Goal: Transaction & Acquisition: Obtain resource

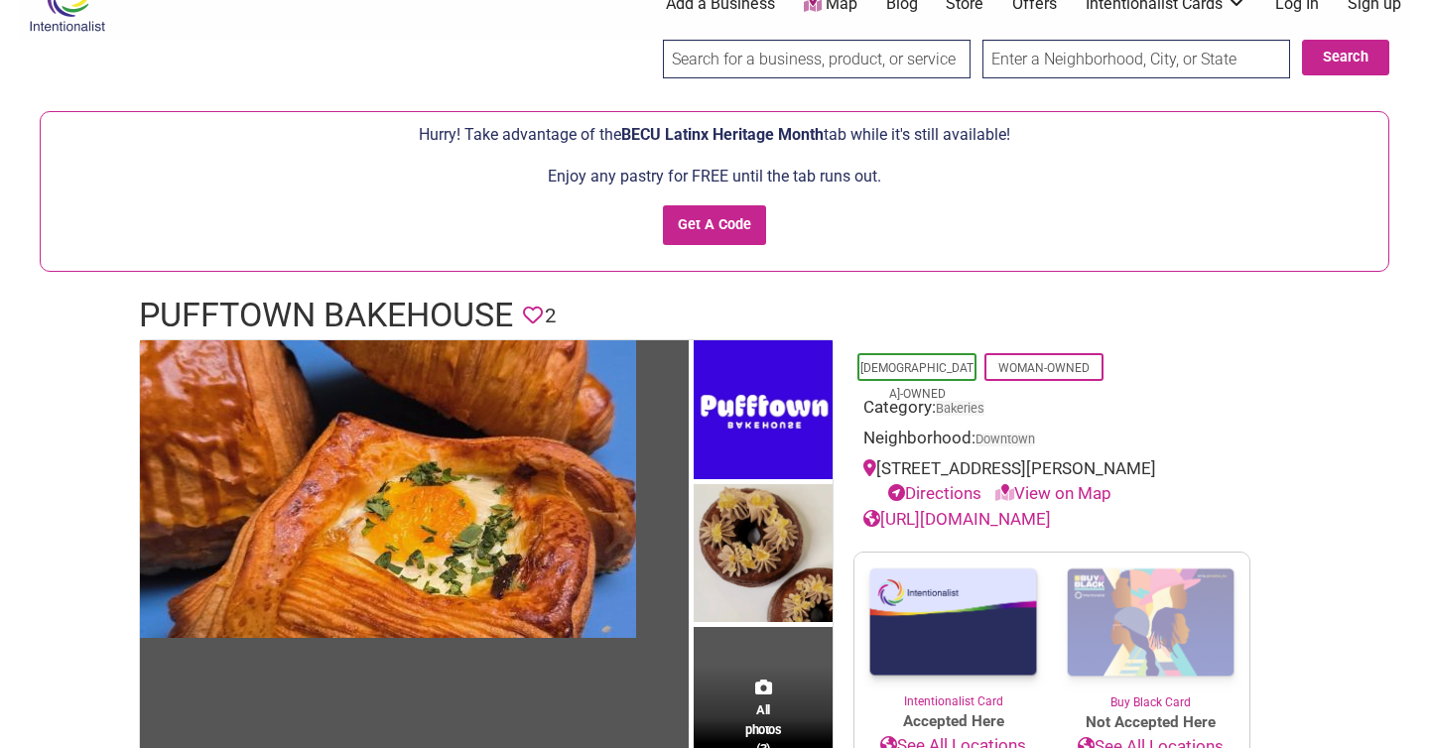
scroll to position [42, 0]
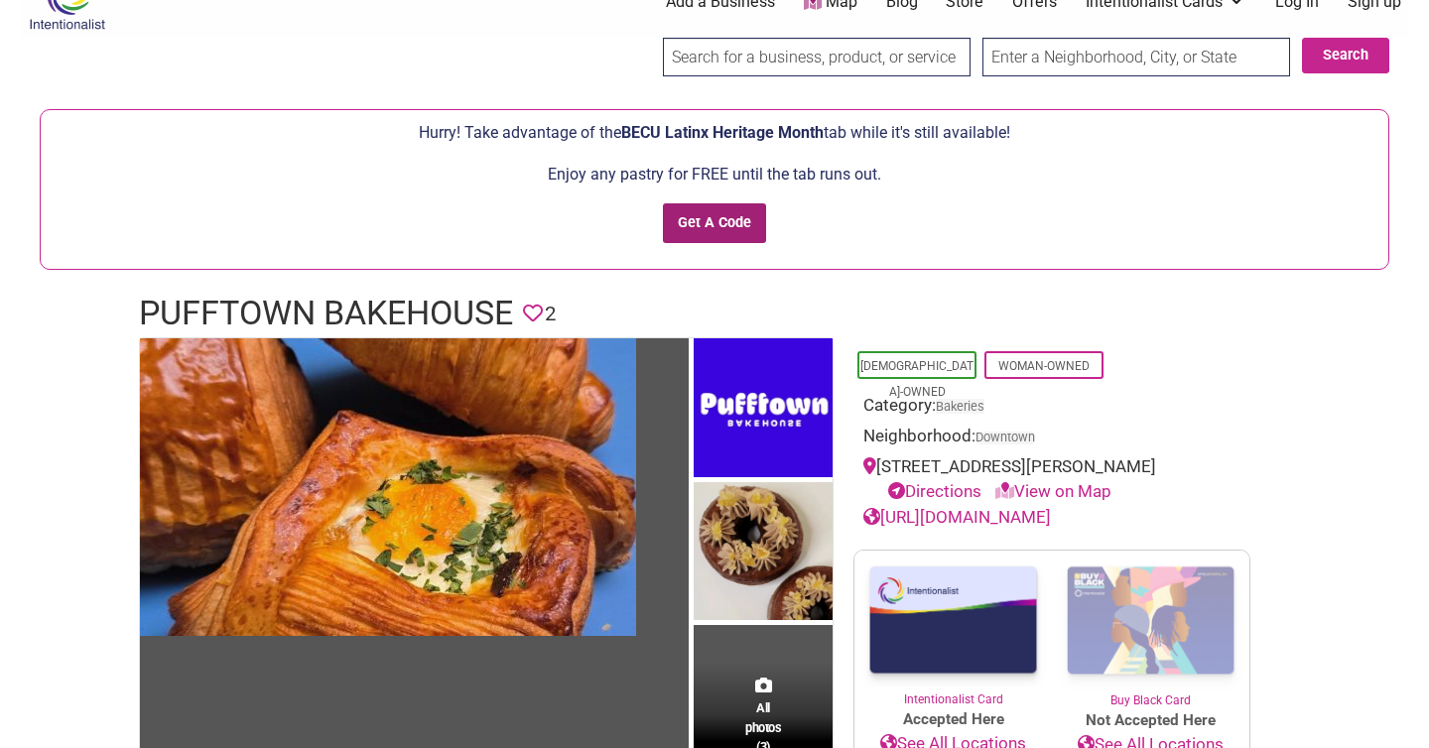
click at [745, 212] on input "Get A Code" at bounding box center [715, 223] width 104 height 41
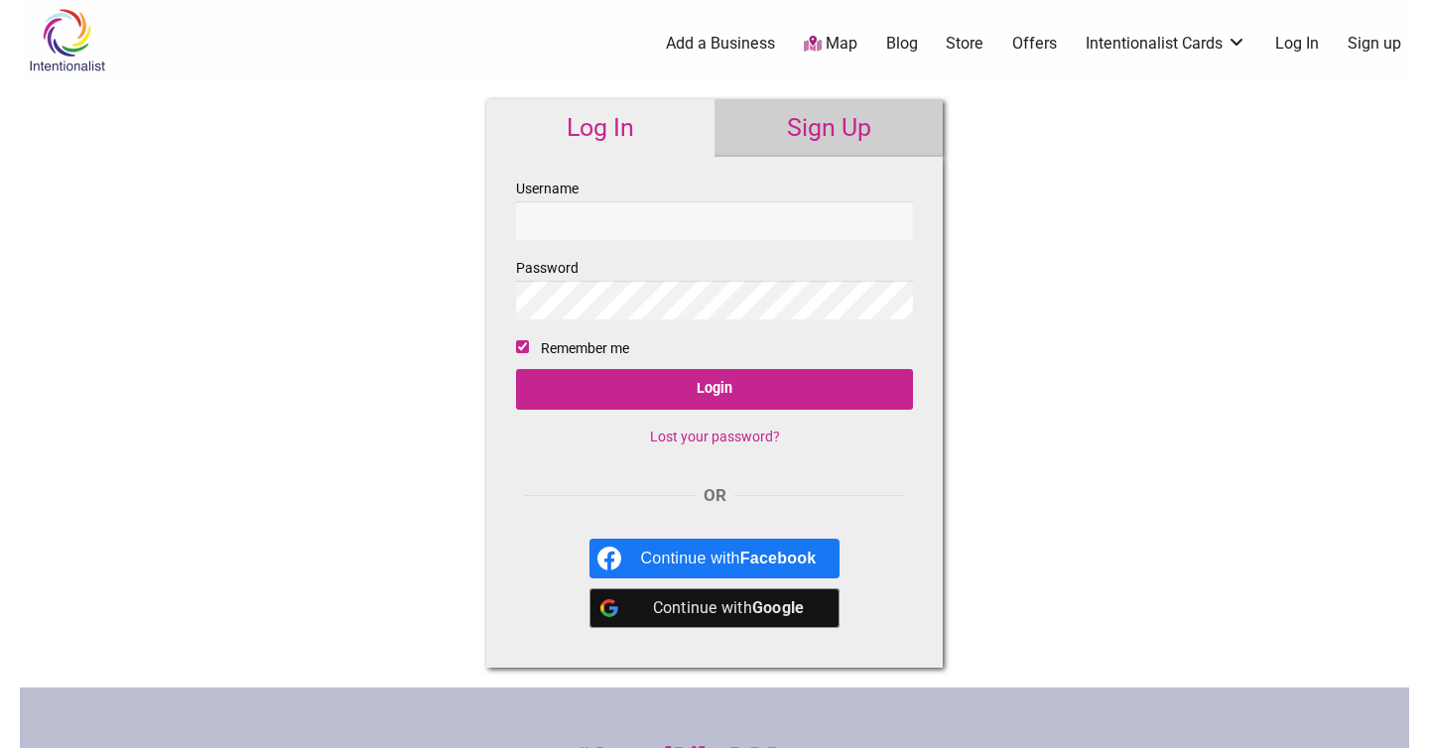
click at [809, 115] on link "Sign Up" at bounding box center [829, 128] width 228 height 58
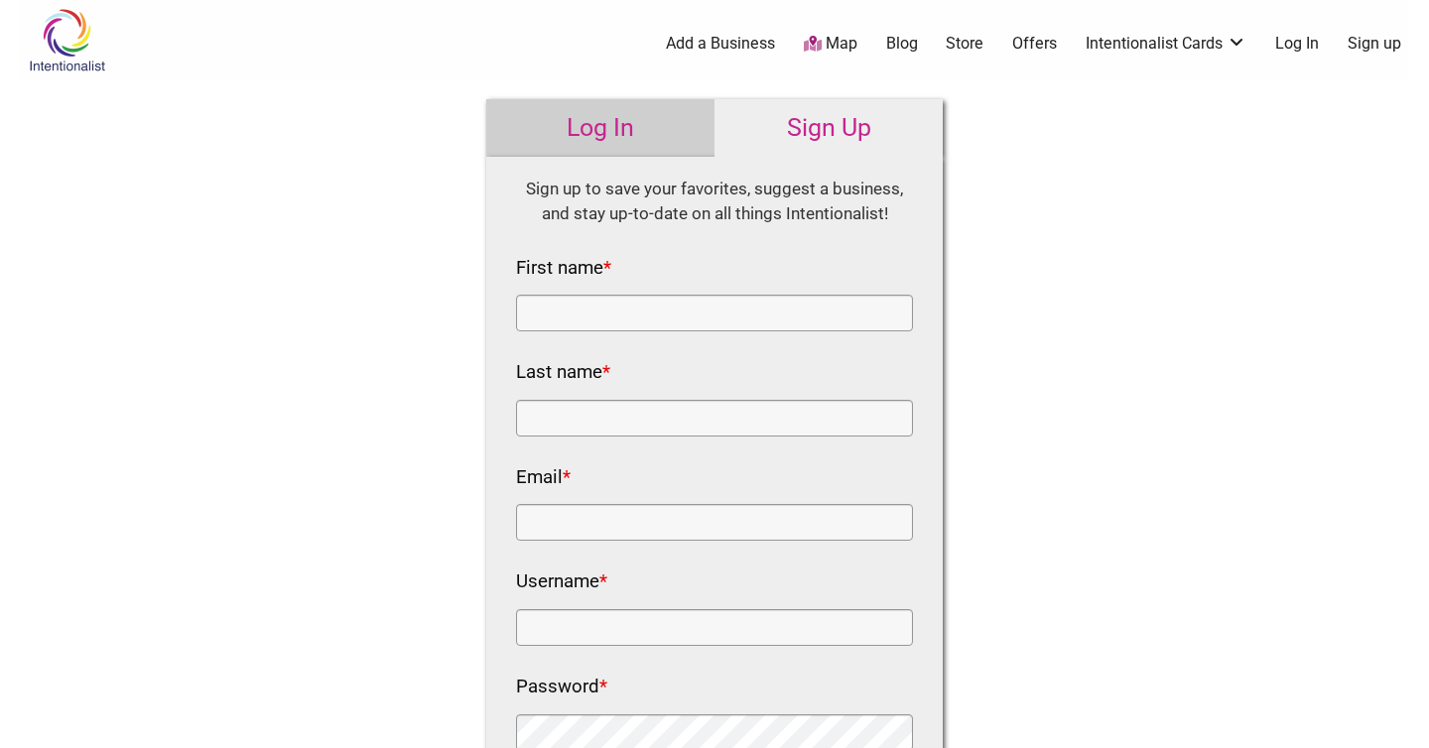
click at [734, 332] on nf-rows-wrap "HTML Sign up to save your favorites, suggest a business, and stay up-to-date on…" at bounding box center [714, 553] width 397 height 753
click at [721, 317] on input "First name *" at bounding box center [714, 313] width 397 height 37
type input "rishika"
type input "sakhuja"
type input "rishika.sakhuja@gmail.com"
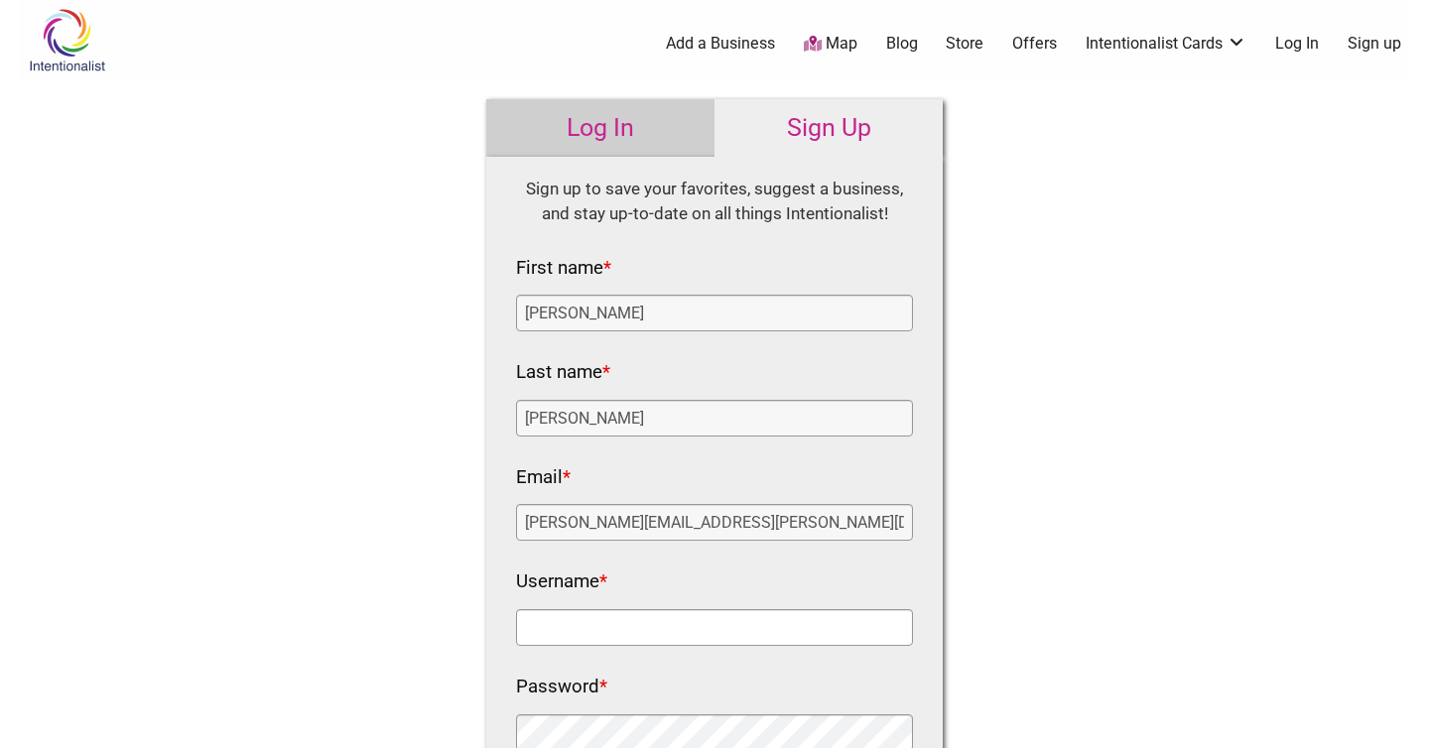
click at [708, 643] on input "Username *" at bounding box center [714, 627] width 397 height 37
type input "rsakhuja"
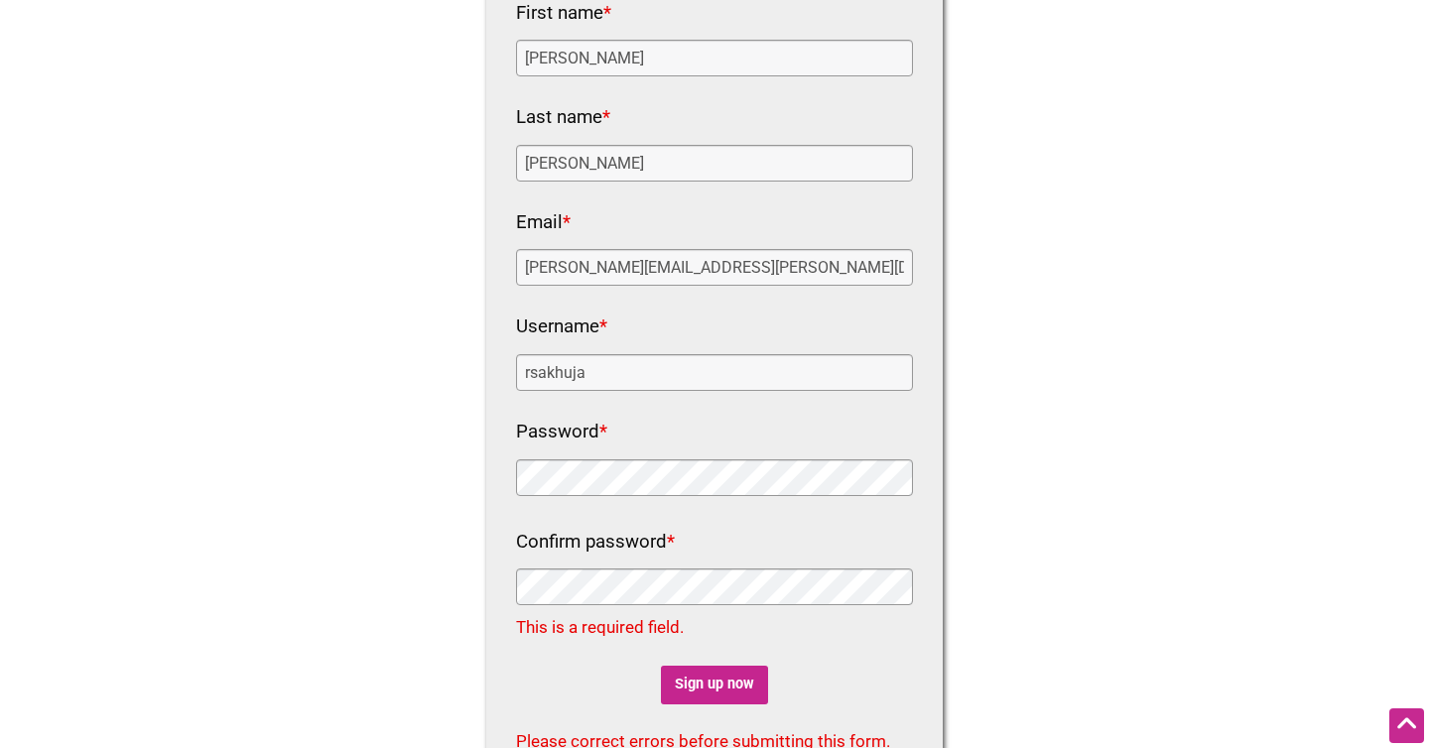
scroll to position [256, 0]
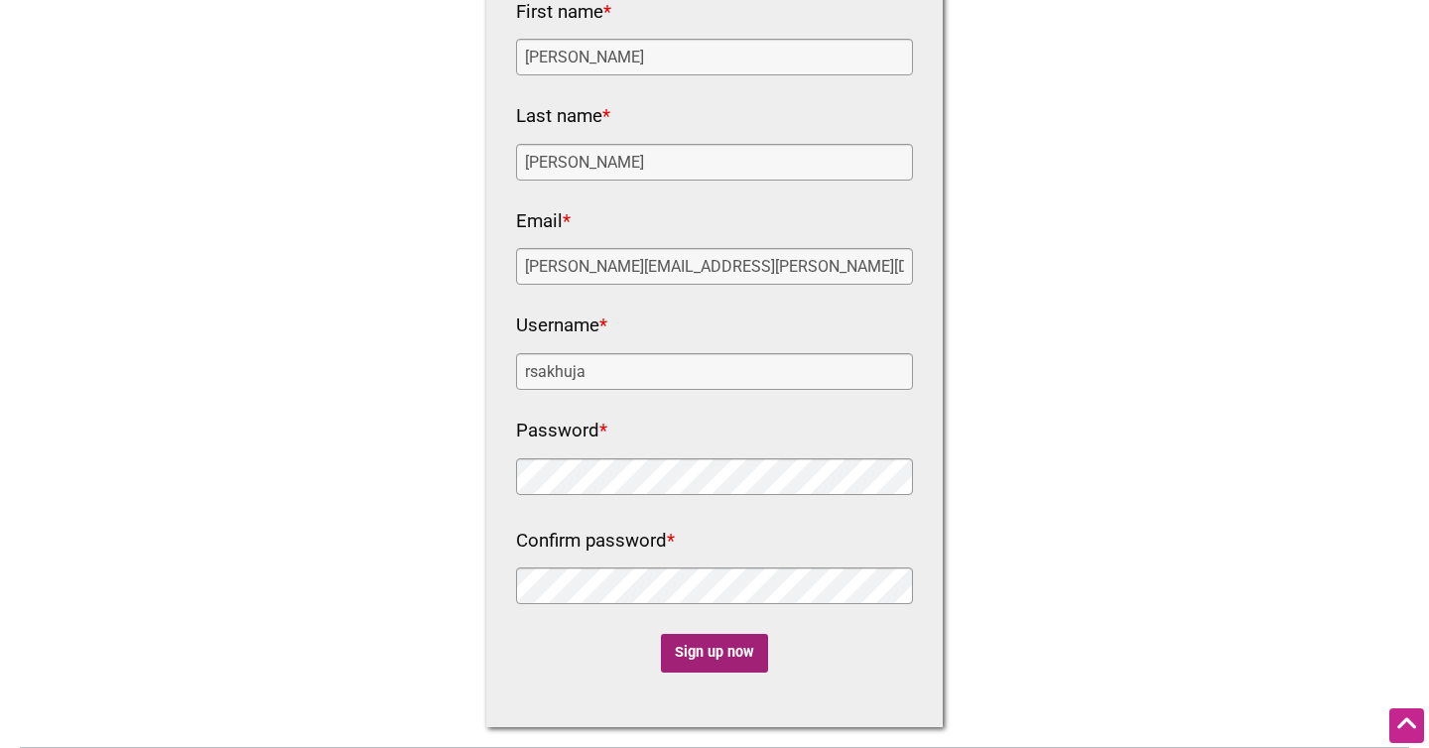
click at [686, 663] on input "Sign up now" at bounding box center [715, 653] width 108 height 39
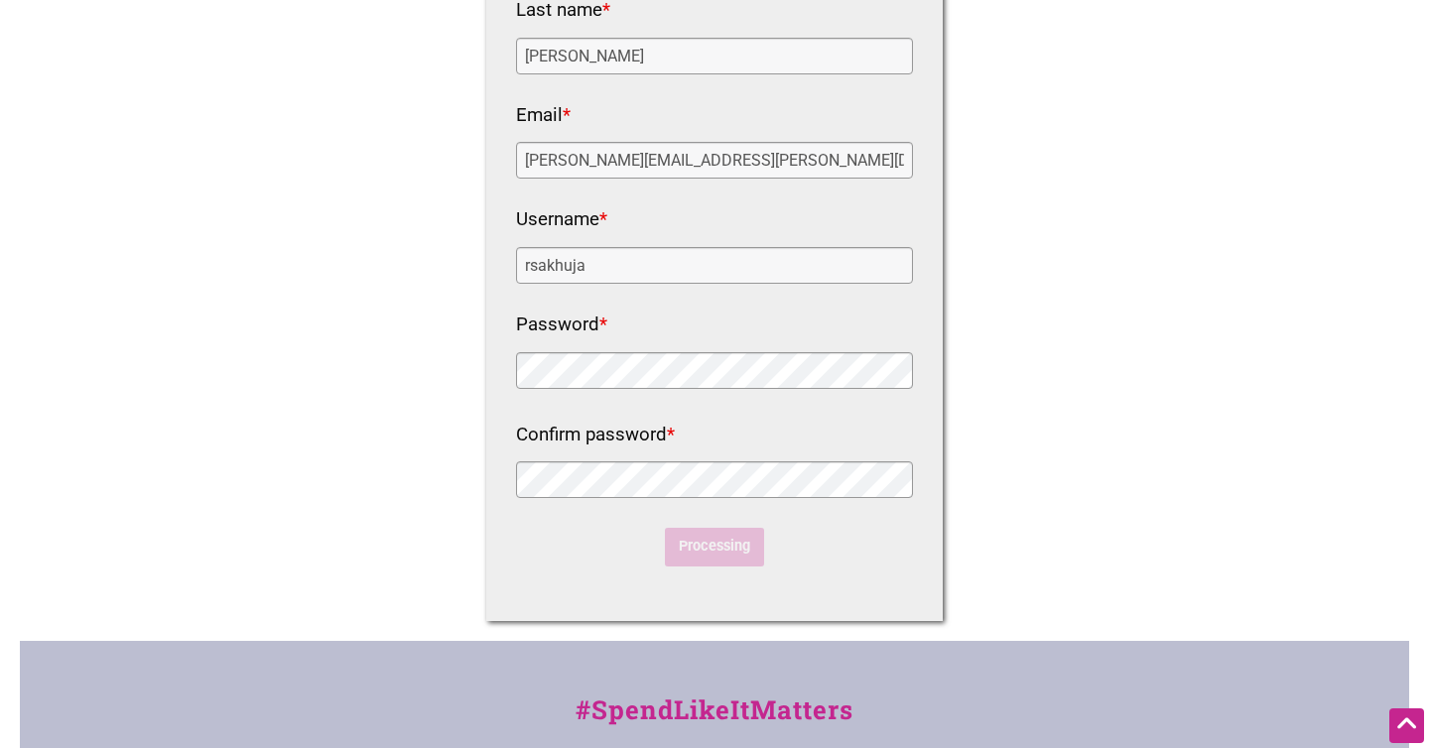
scroll to position [0, 0]
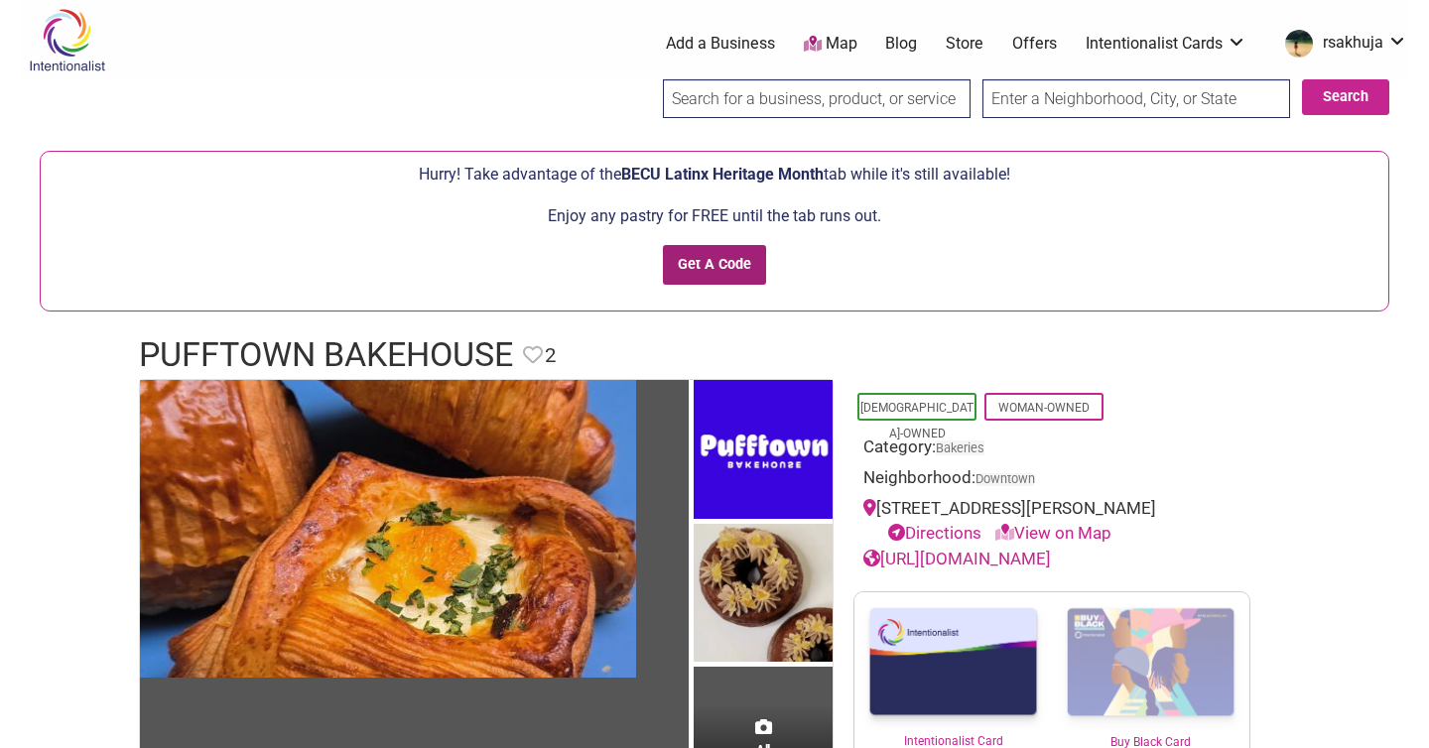
click at [722, 264] on input "Get A Code" at bounding box center [715, 265] width 104 height 41
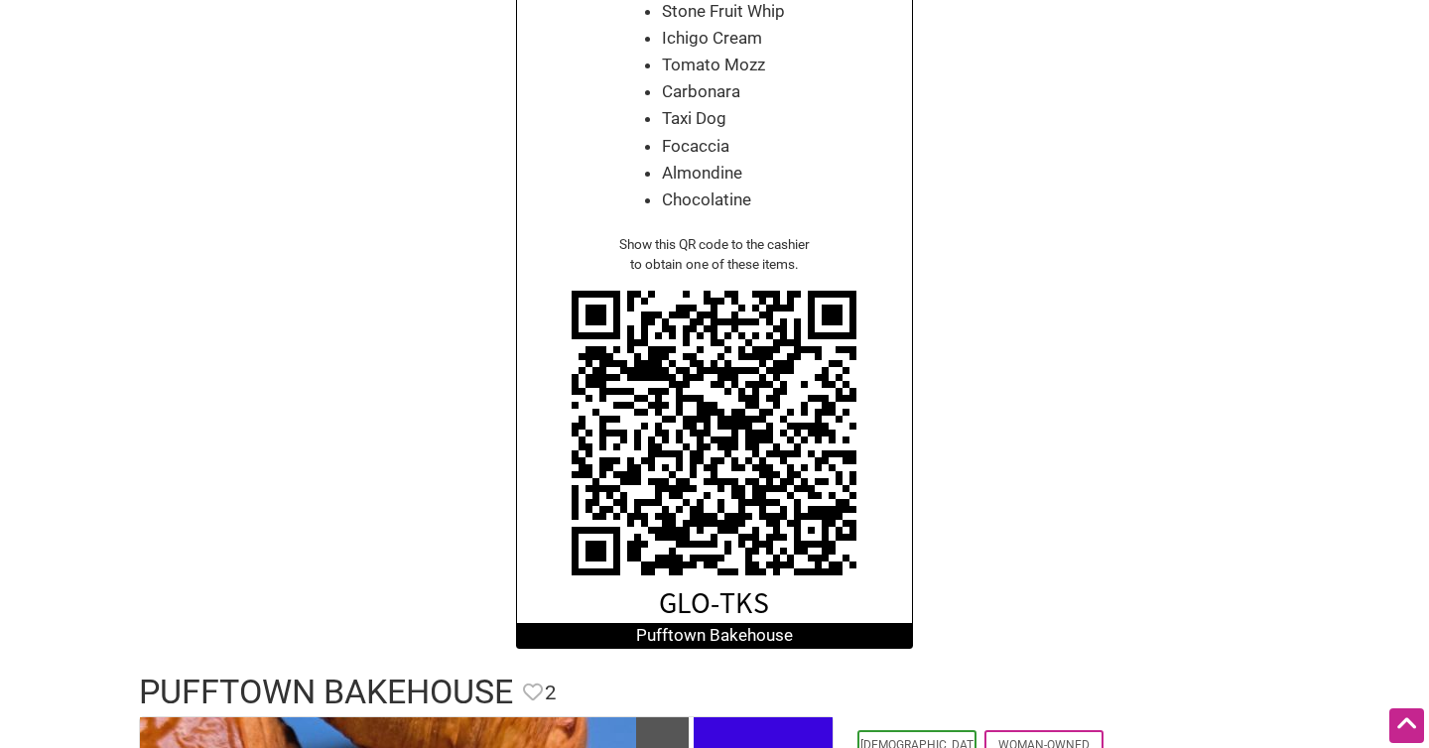
scroll to position [466, 0]
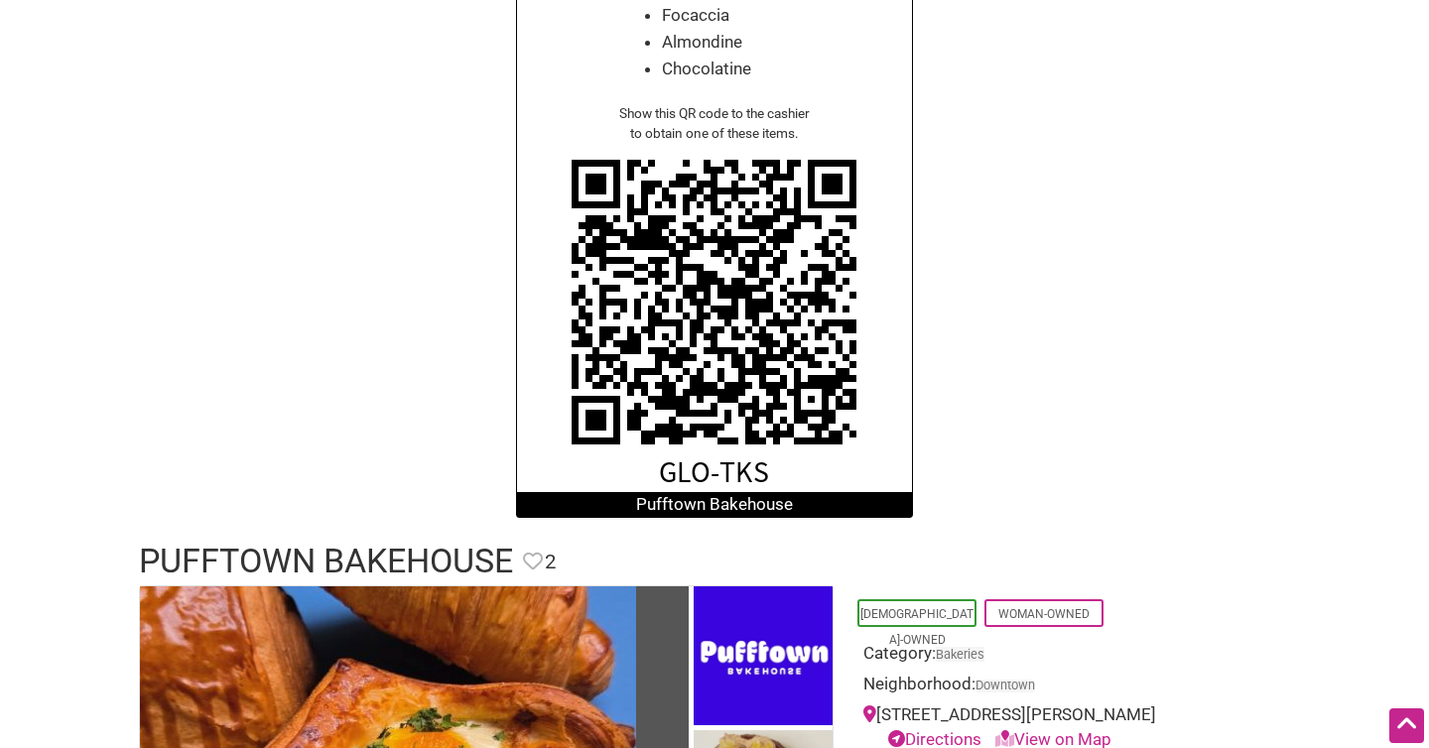
click at [1056, 182] on div "BECU Latinx Heritage Month Enjoy any pastry for FREE until the tab runs out. Bu…" at bounding box center [715, 101] width 1390 height 872
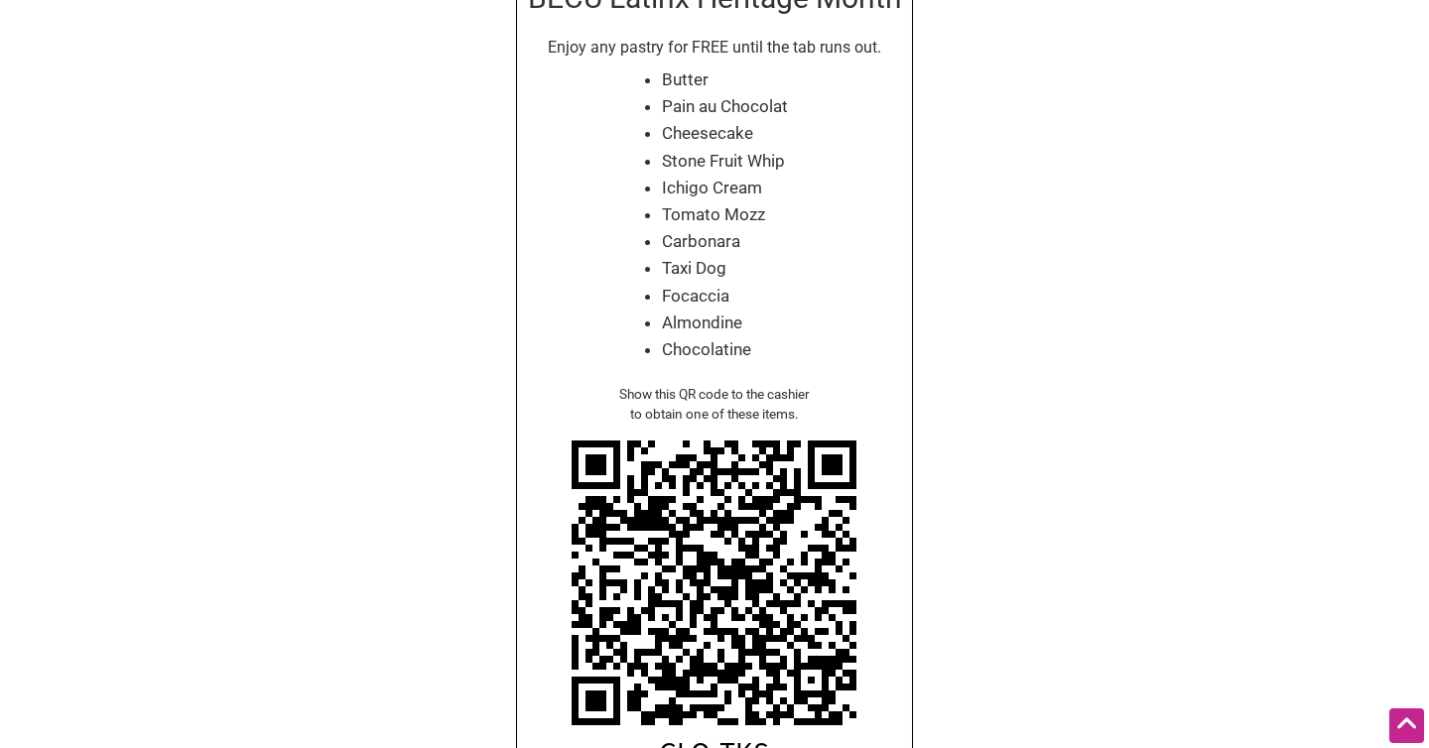
scroll to position [167, 0]
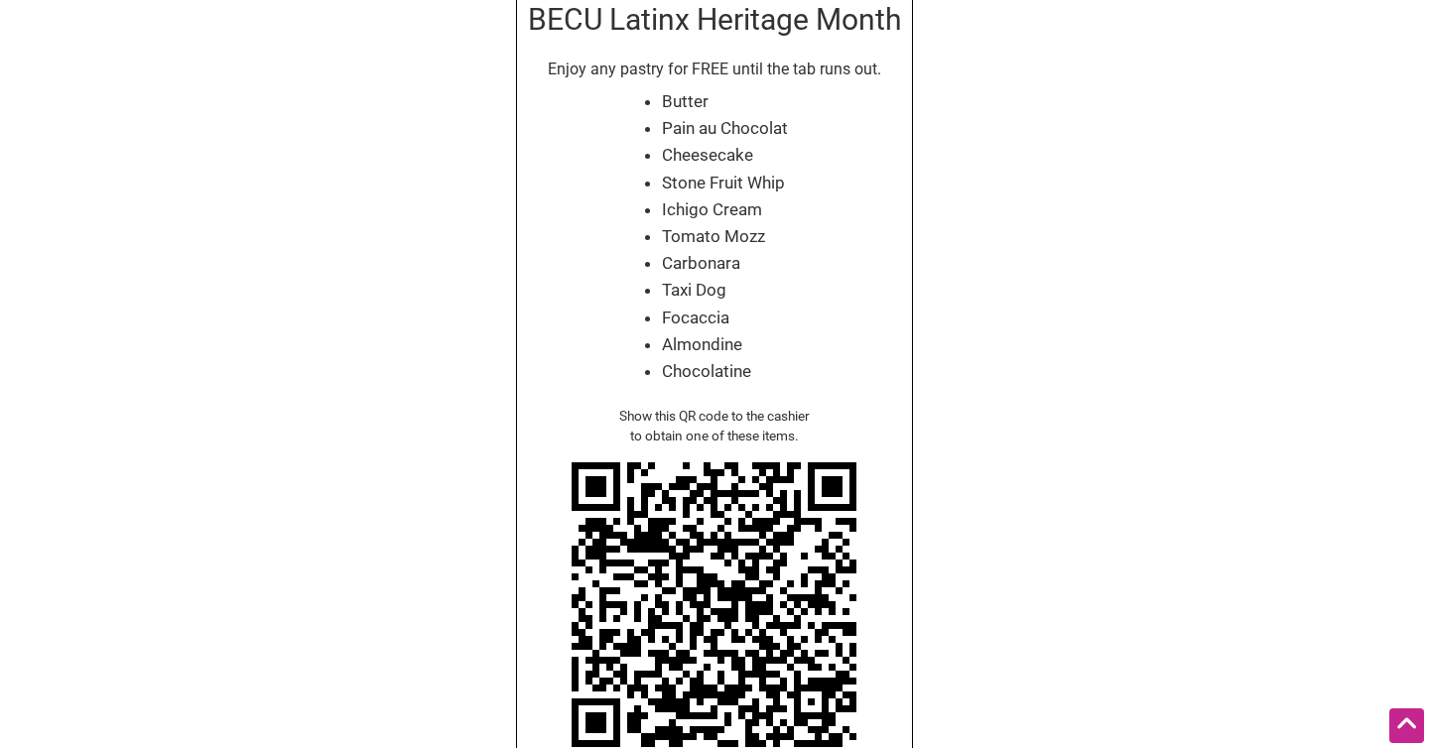
scroll to position [163, 0]
